Goal: Task Accomplishment & Management: Manage account settings

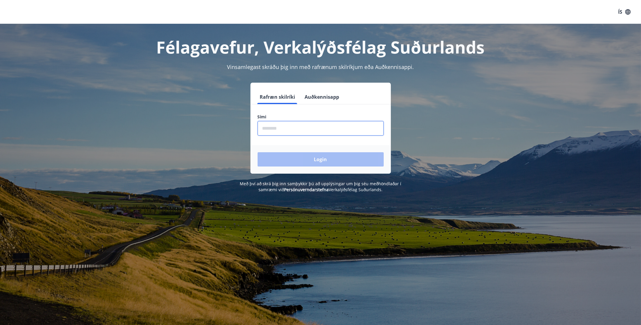
click at [341, 128] on input "phone" at bounding box center [321, 128] width 126 height 15
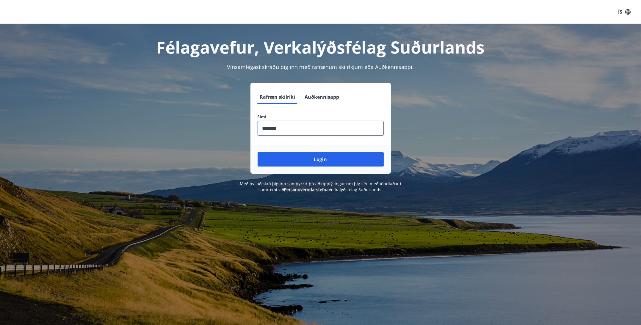
type input "********"
click at [258, 152] on button "Login" at bounding box center [321, 159] width 126 height 14
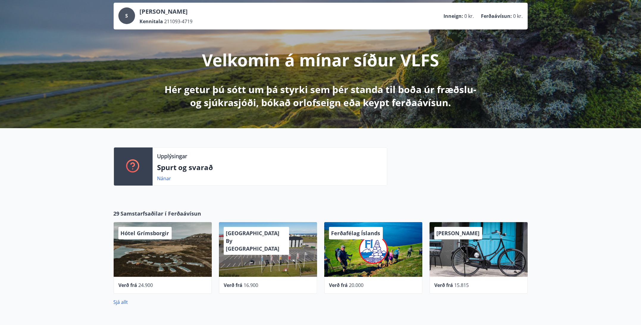
scroll to position [119, 0]
